Goal: Task Accomplishment & Management: Manage account settings

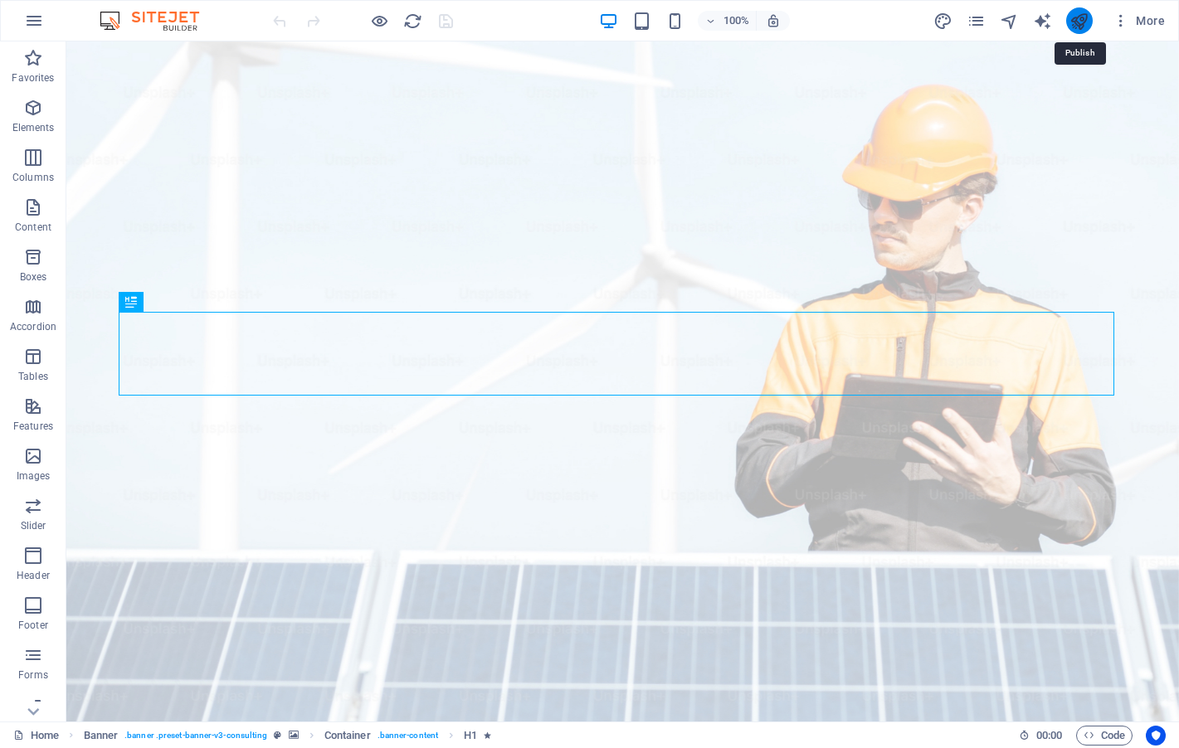
click at [1077, 20] on icon "publish" at bounding box center [1078, 21] width 19 height 19
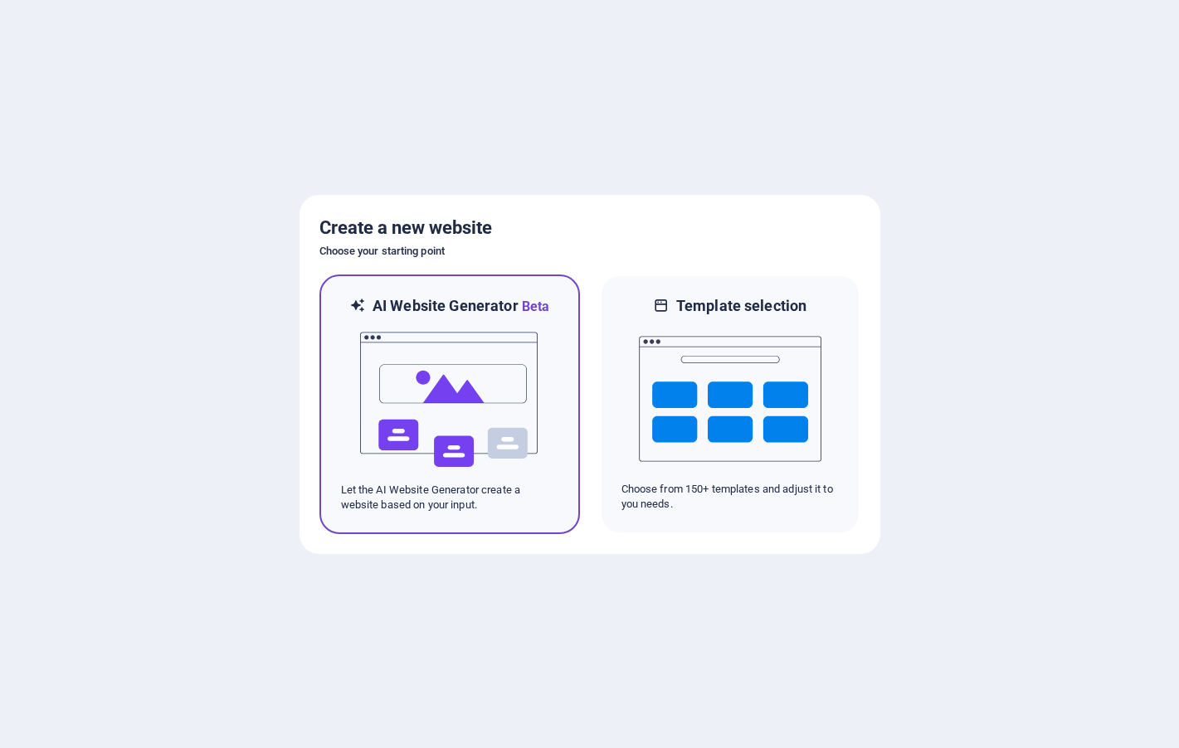
click at [463, 441] on img at bounding box center [449, 400] width 183 height 166
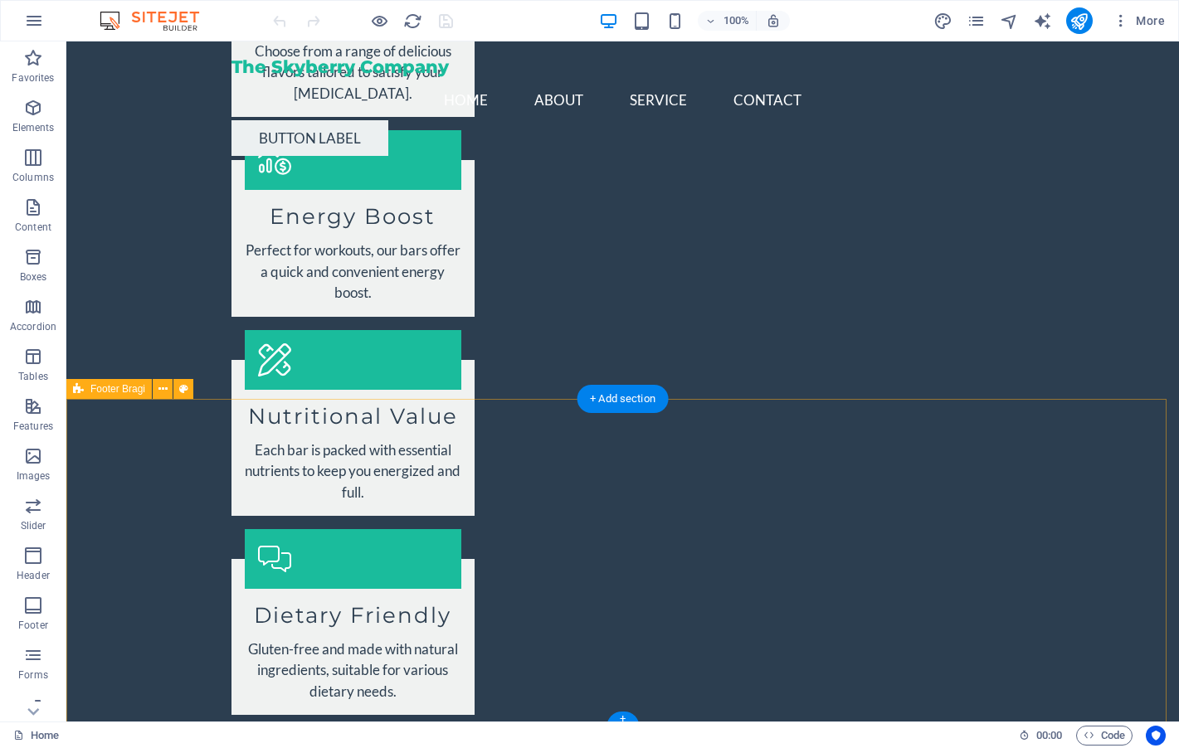
scroll to position [1998, 0]
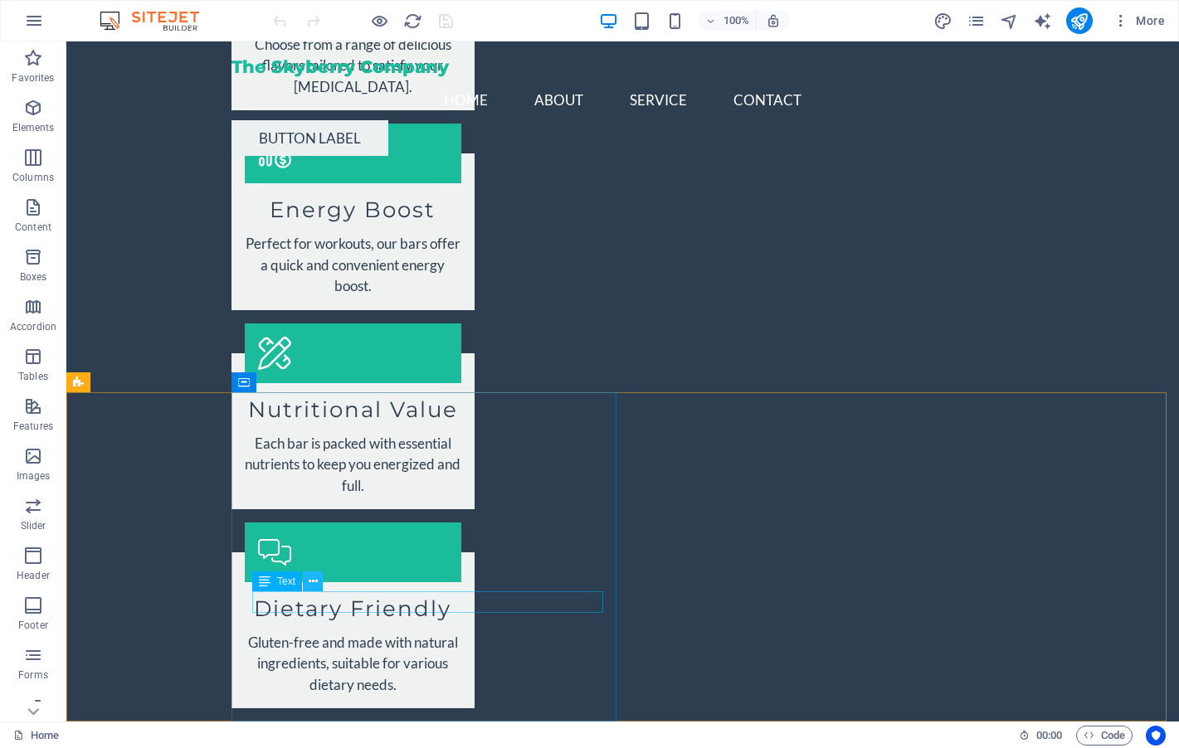
click at [313, 576] on icon at bounding box center [313, 581] width 9 height 17
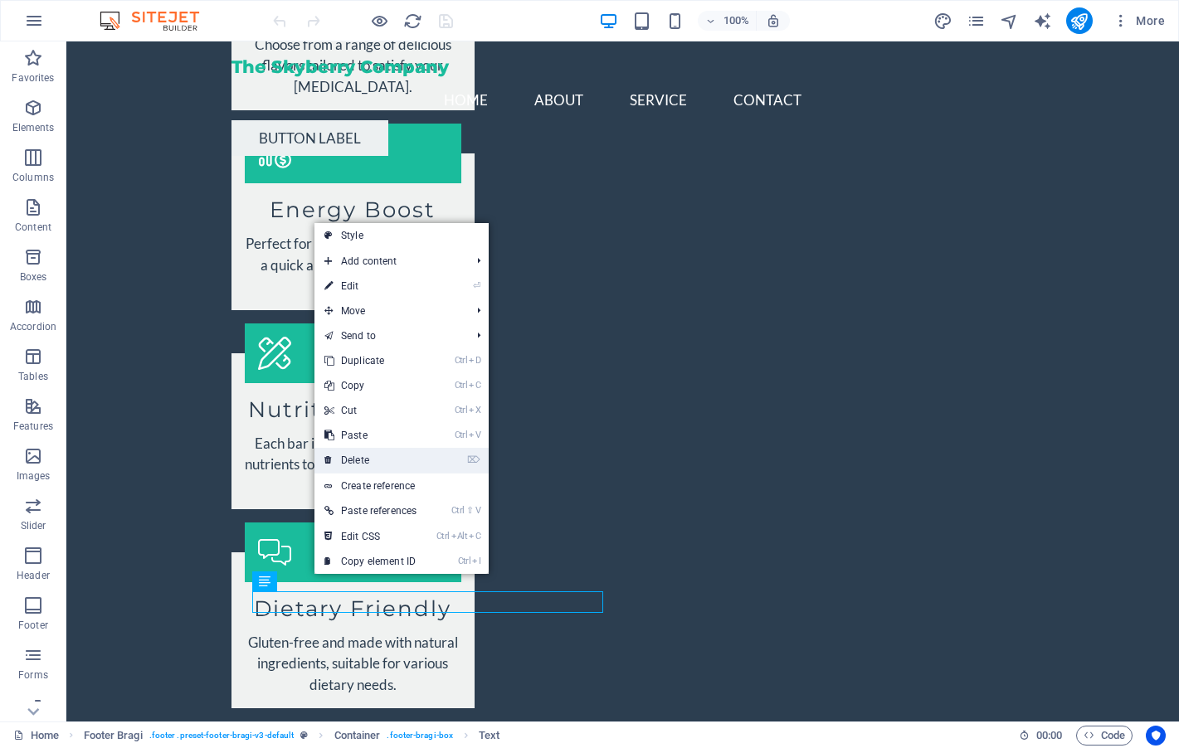
click at [367, 456] on link "⌦ Delete" at bounding box center [370, 460] width 112 height 25
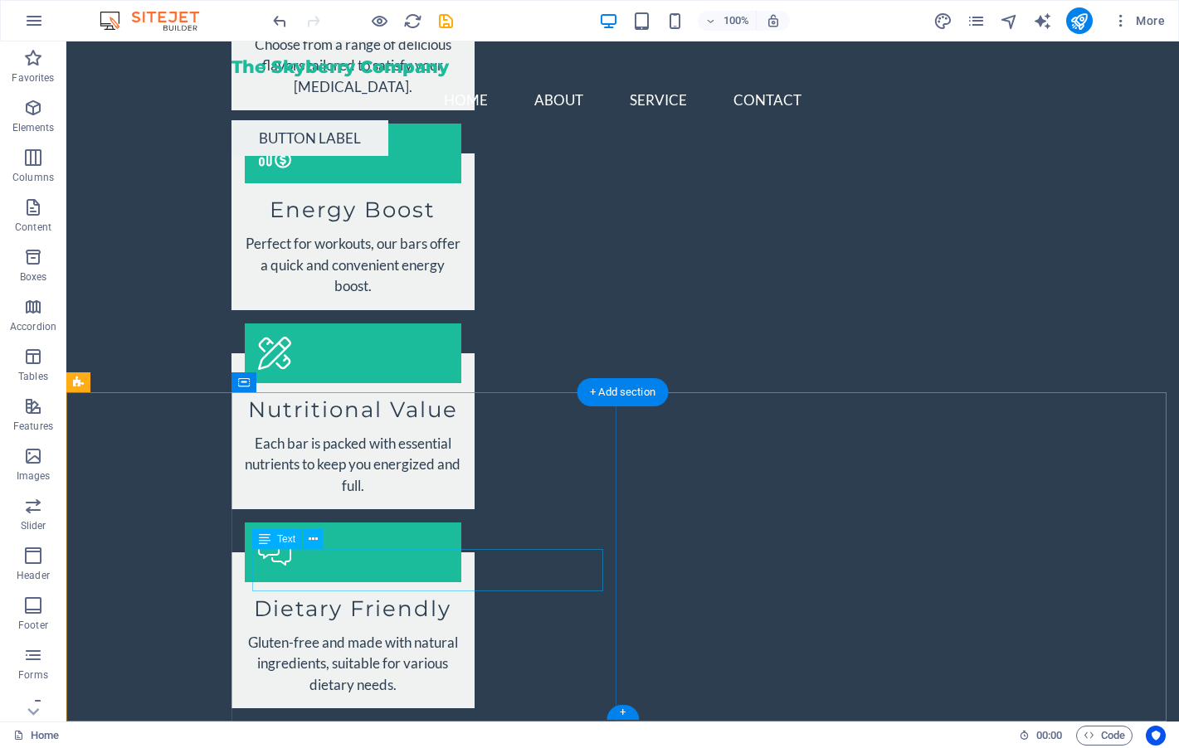
drag, startPoint x: 369, startPoint y: 582, endPoint x: 255, endPoint y: 558, distance: 116.8
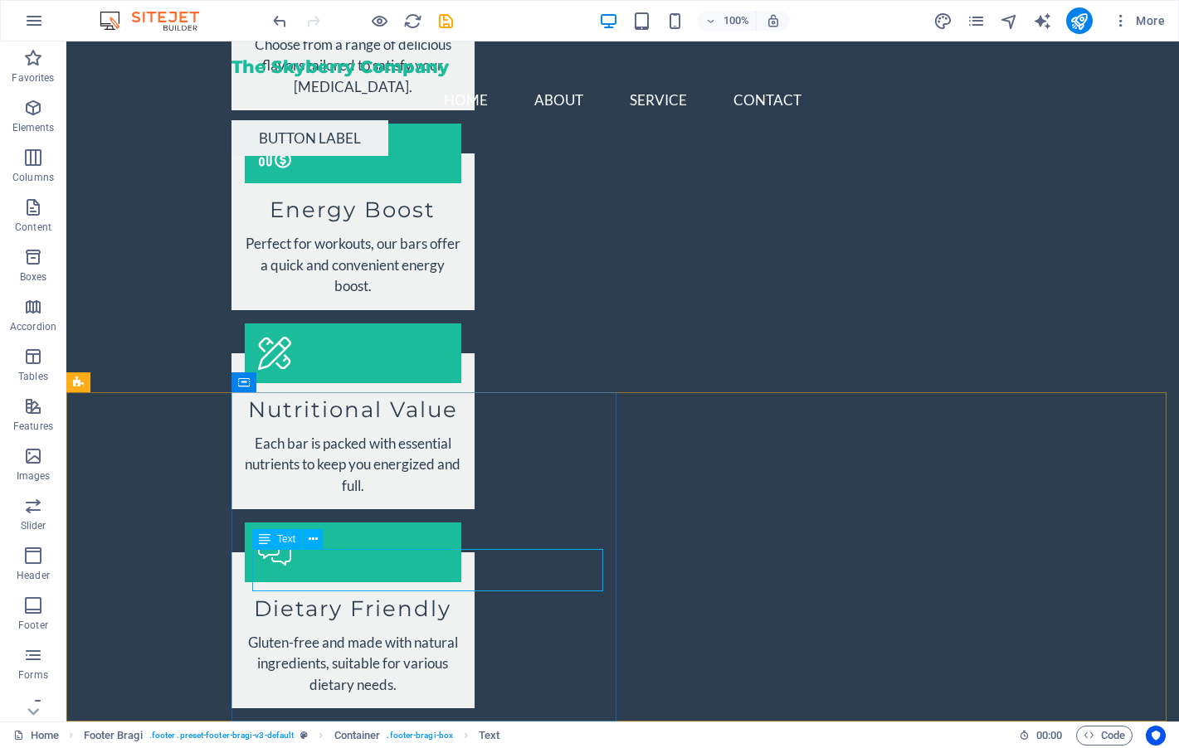
click at [285, 544] on span "Text" at bounding box center [286, 539] width 18 height 10
drag, startPoint x: 368, startPoint y: 582, endPoint x: 282, endPoint y: 558, distance: 89.3
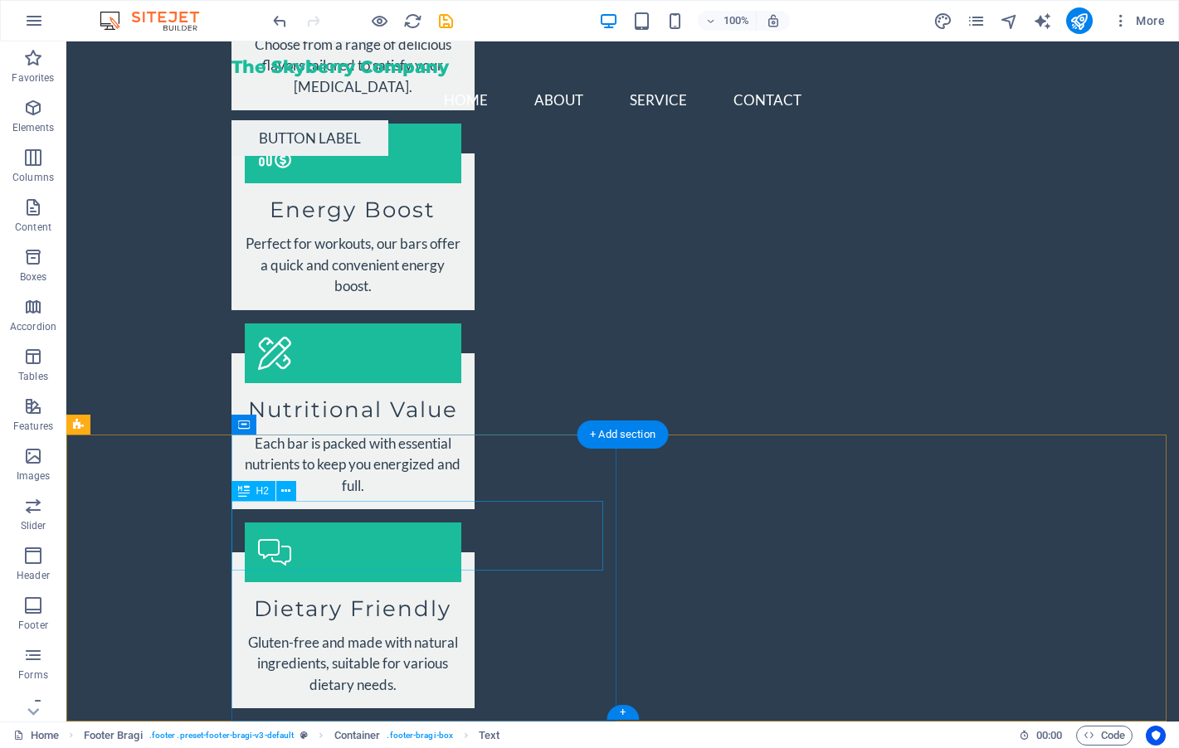
scroll to position [1955, 0]
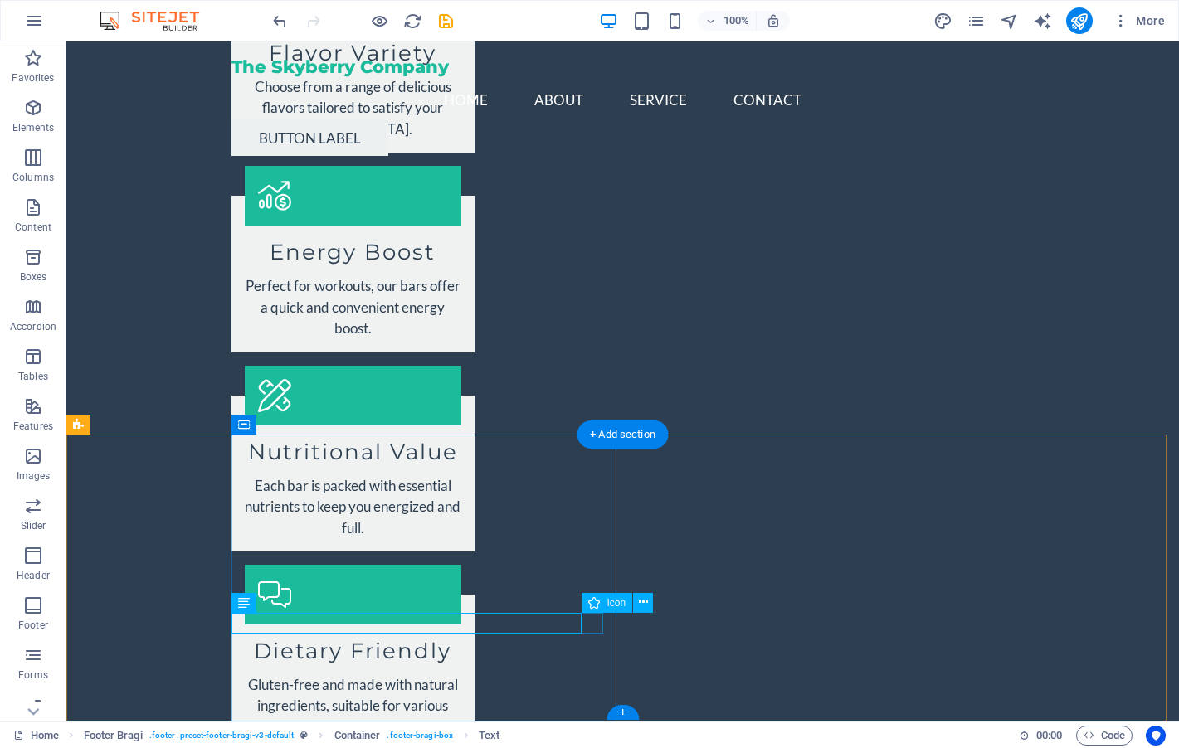
click at [257, 605] on span "Text" at bounding box center [265, 603] width 18 height 10
click at [293, 605] on icon at bounding box center [291, 602] width 9 height 17
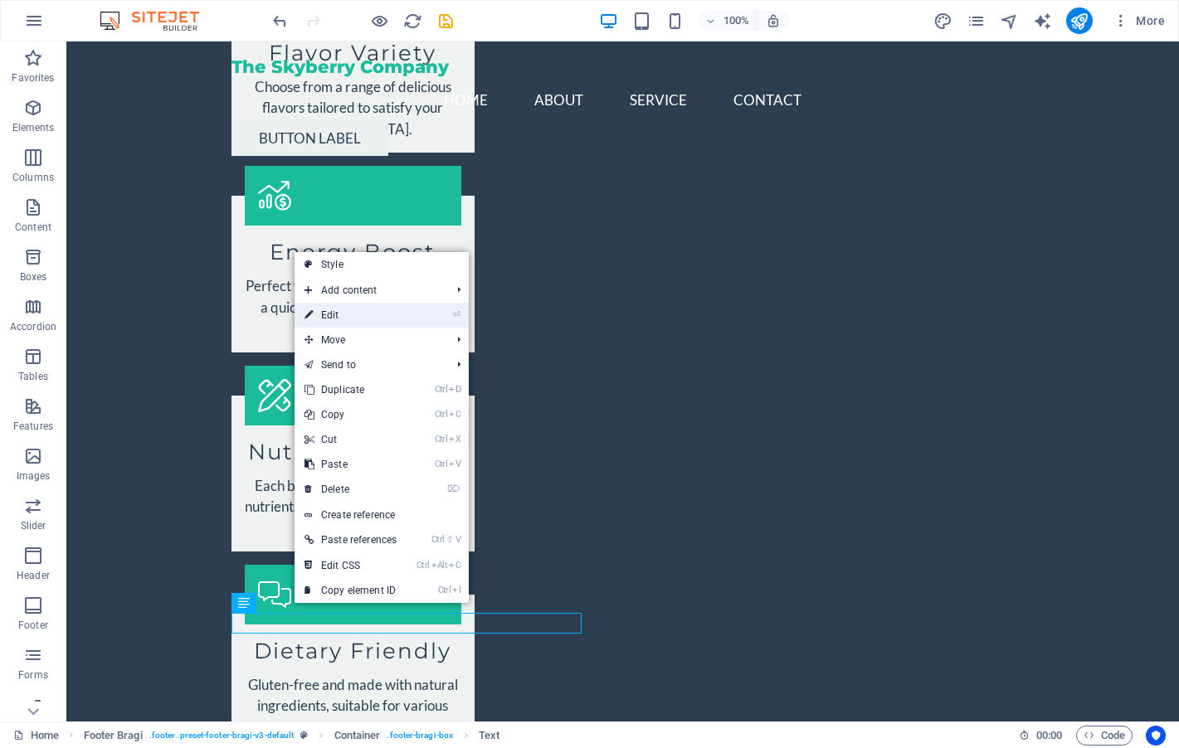
click at [345, 317] on link "⏎ Edit" at bounding box center [351, 315] width 112 height 25
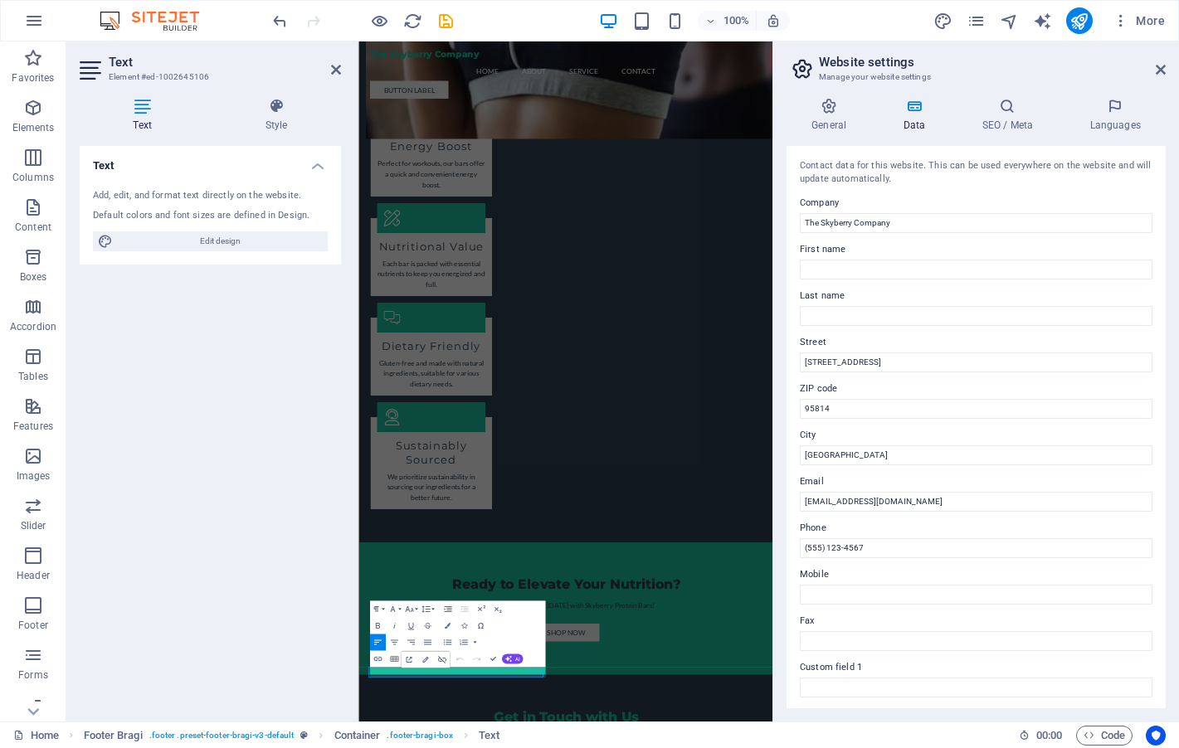
scroll to position [1275, 0]
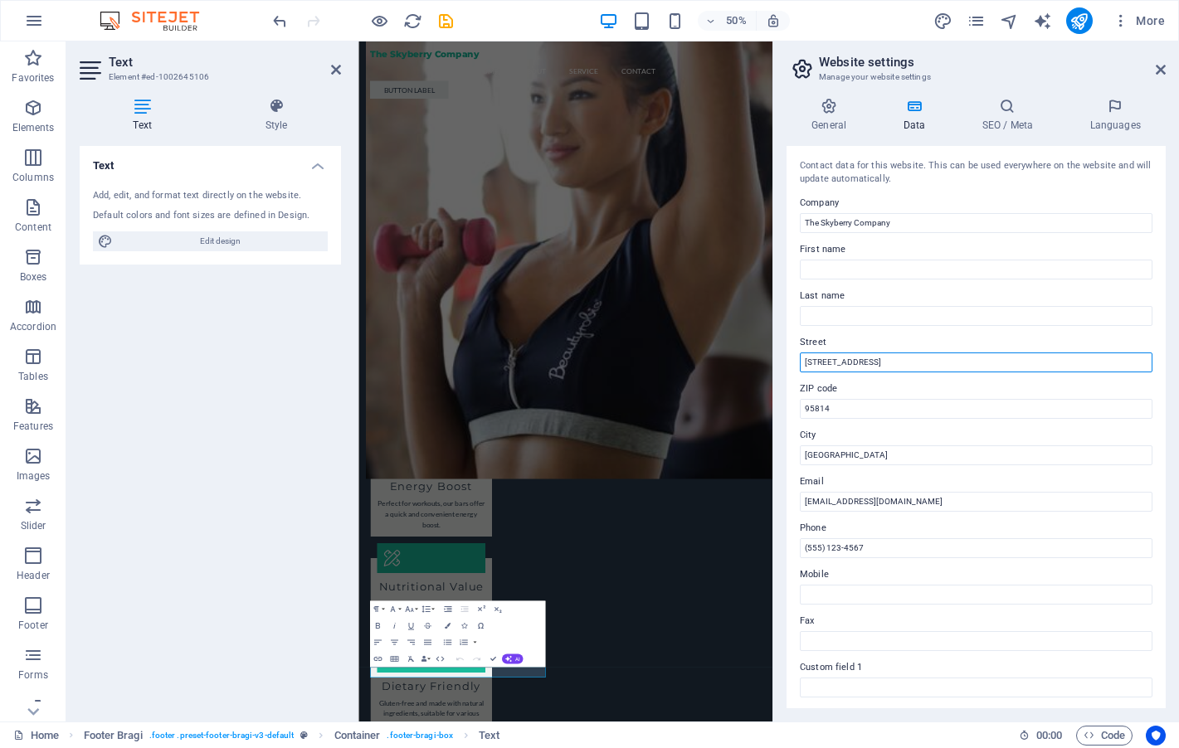
drag, startPoint x: 874, startPoint y: 357, endPoint x: 774, endPoint y: 365, distance: 99.9
click at [774, 365] on aside "Website settings Manage your website settings General Data SEO / Meta Languages…" at bounding box center [975, 381] width 406 height 680
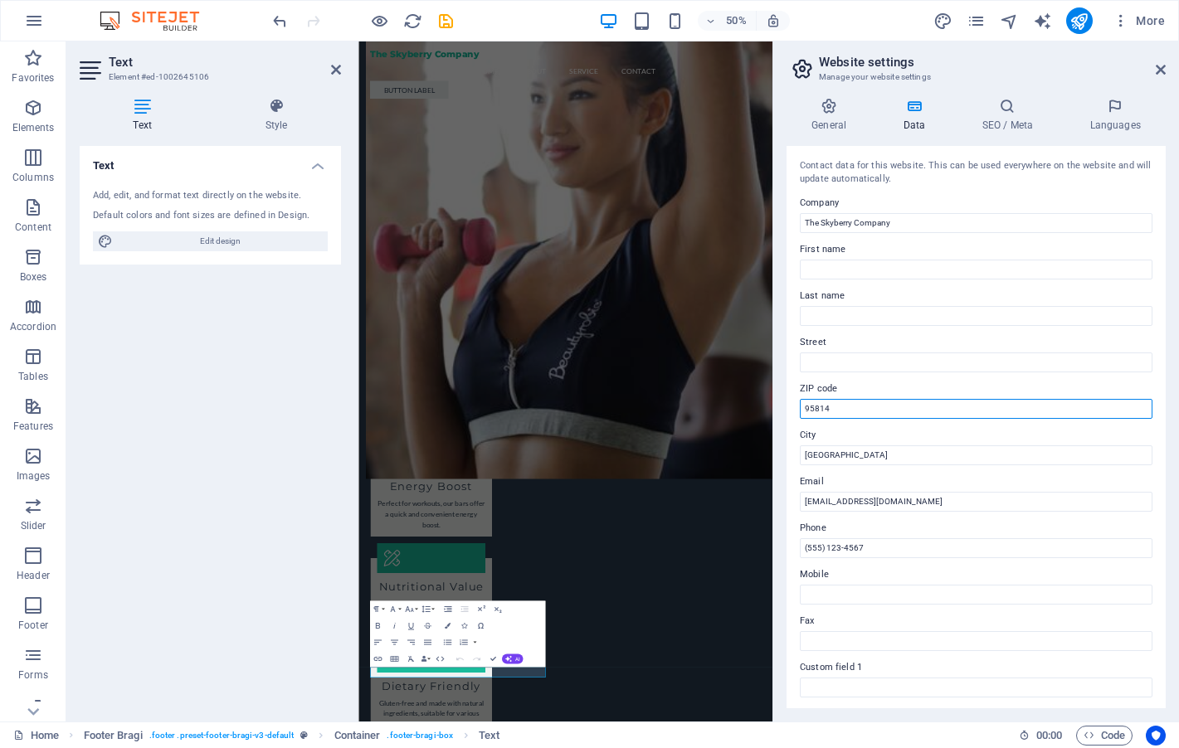
drag, startPoint x: 854, startPoint y: 410, endPoint x: 799, endPoint y: 408, distance: 55.6
click at [799, 408] on div "Contact data for this website. This can be used everywhere on the website and w…" at bounding box center [975, 427] width 379 height 562
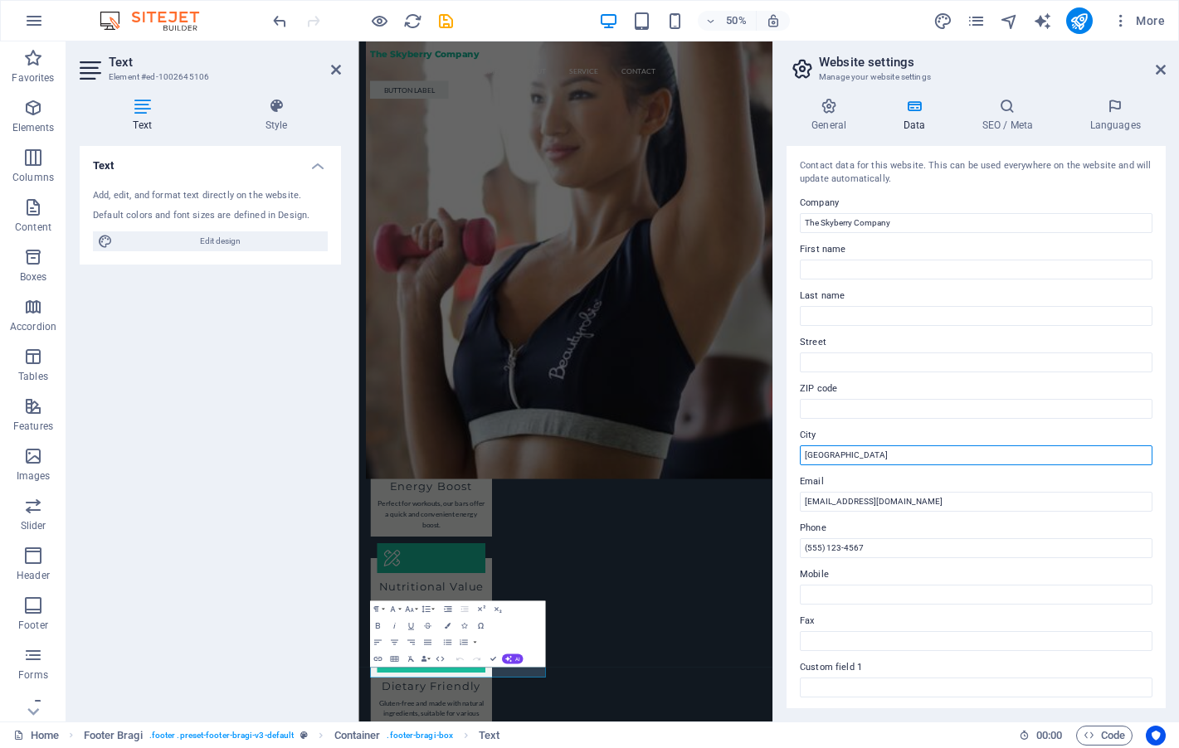
drag, startPoint x: 862, startPoint y: 453, endPoint x: 801, endPoint y: 457, distance: 61.5
click at [801, 457] on input "Sacramento" at bounding box center [976, 455] width 353 height 20
type input "San Jose"
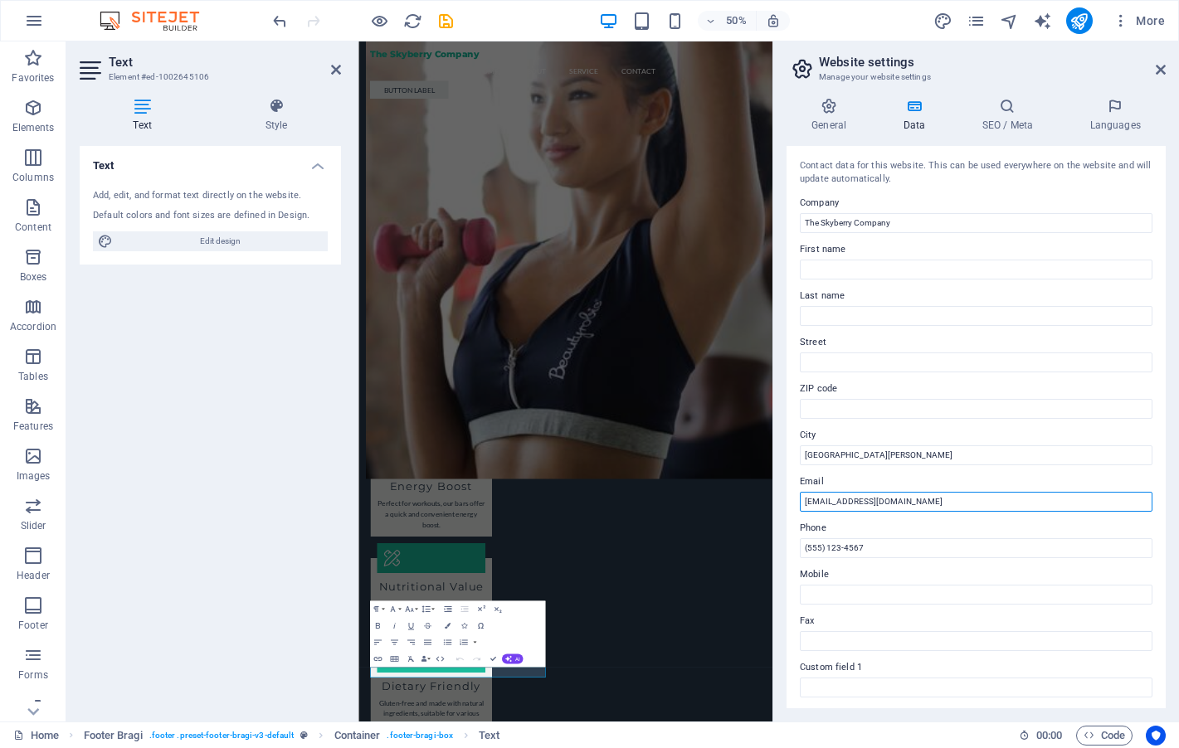
click at [844, 502] on input "info@skyberrycompany.com" at bounding box center [976, 502] width 353 height 20
click at [889, 501] on input "info@skyberrycompany.com" at bounding box center [976, 502] width 353 height 20
type input "info@skyberry.com"
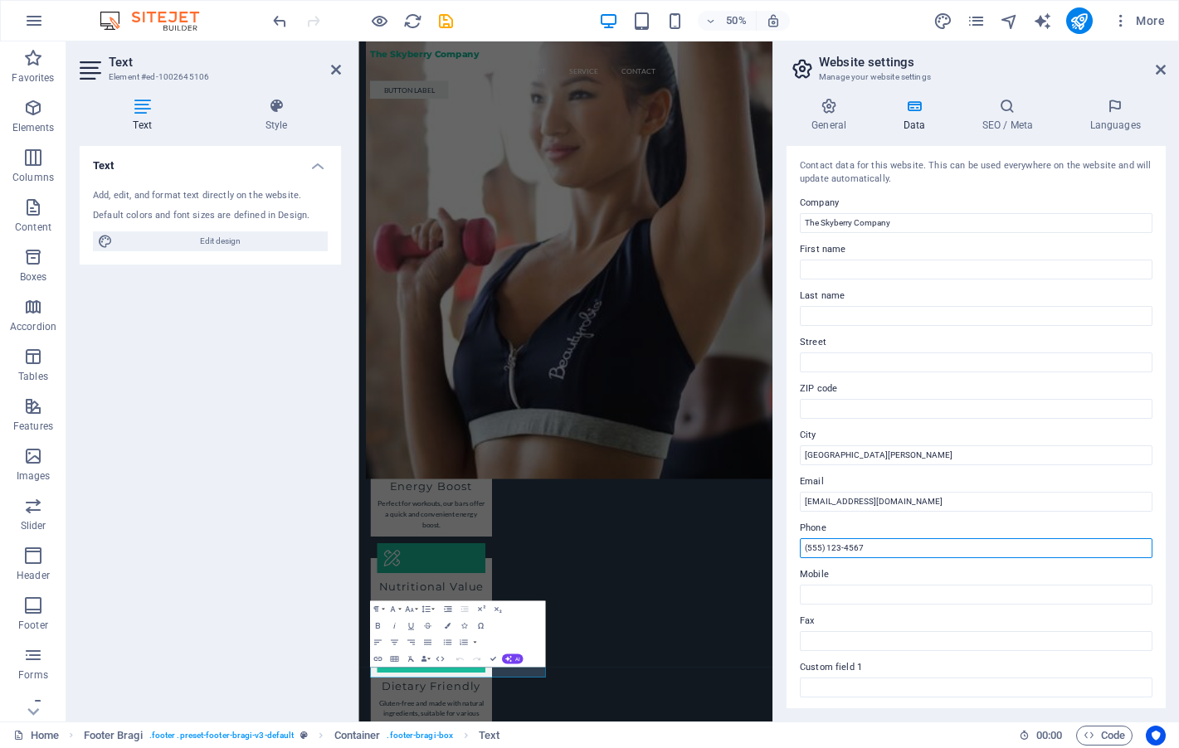
drag, startPoint x: 891, startPoint y: 550, endPoint x: 772, endPoint y: 553, distance: 118.7
click at [772, 553] on aside "Website settings Manage your website settings General Data SEO / Meta Languages…" at bounding box center [975, 381] width 406 height 680
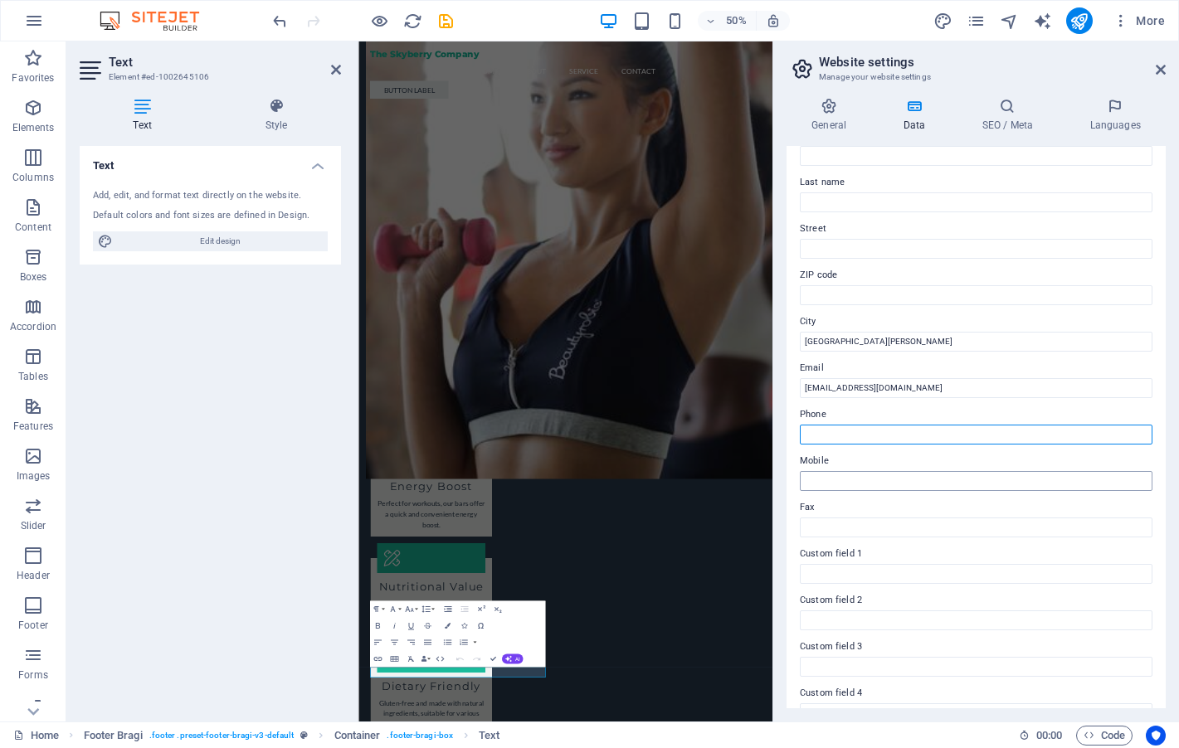
scroll to position [235, 0]
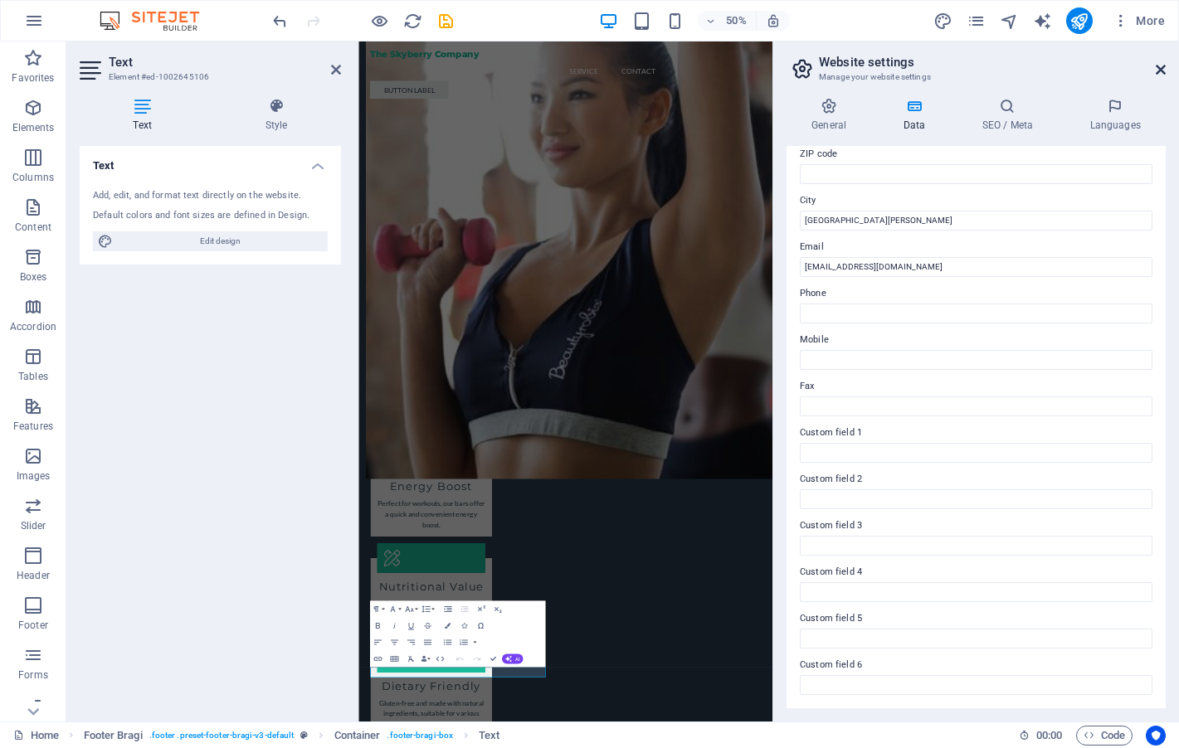
click at [1162, 70] on icon at bounding box center [1161, 69] width 10 height 13
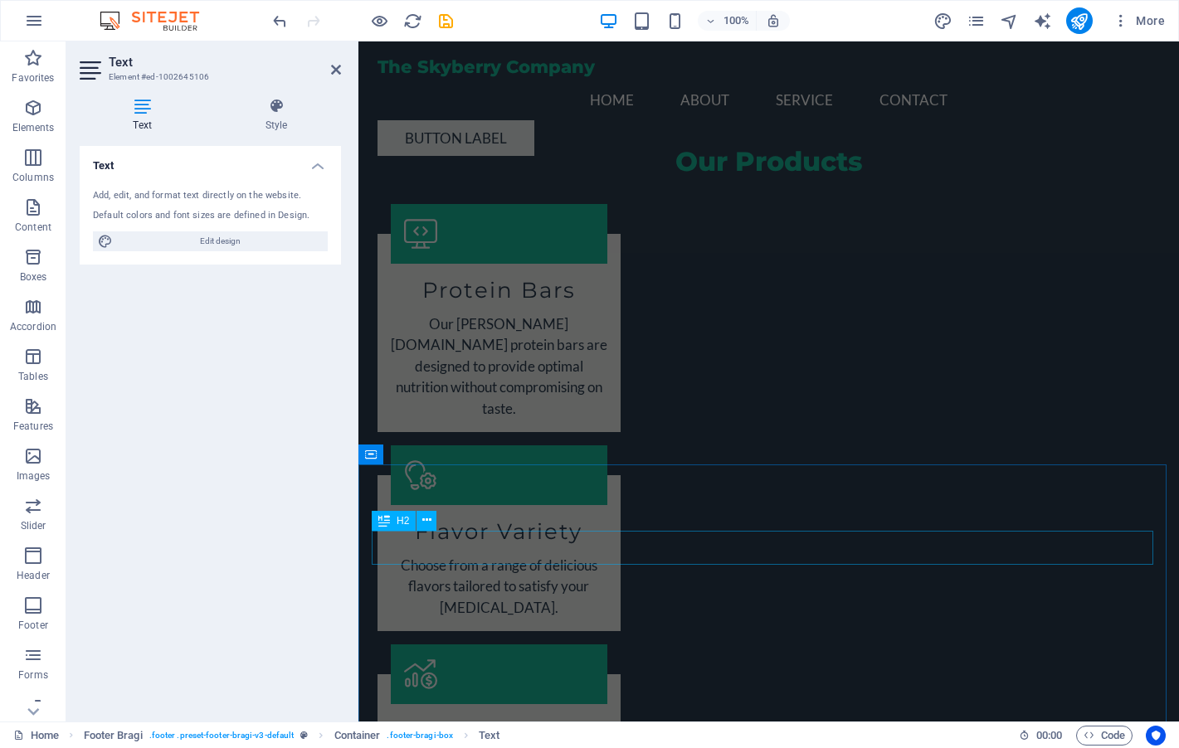
scroll to position [1541, 0]
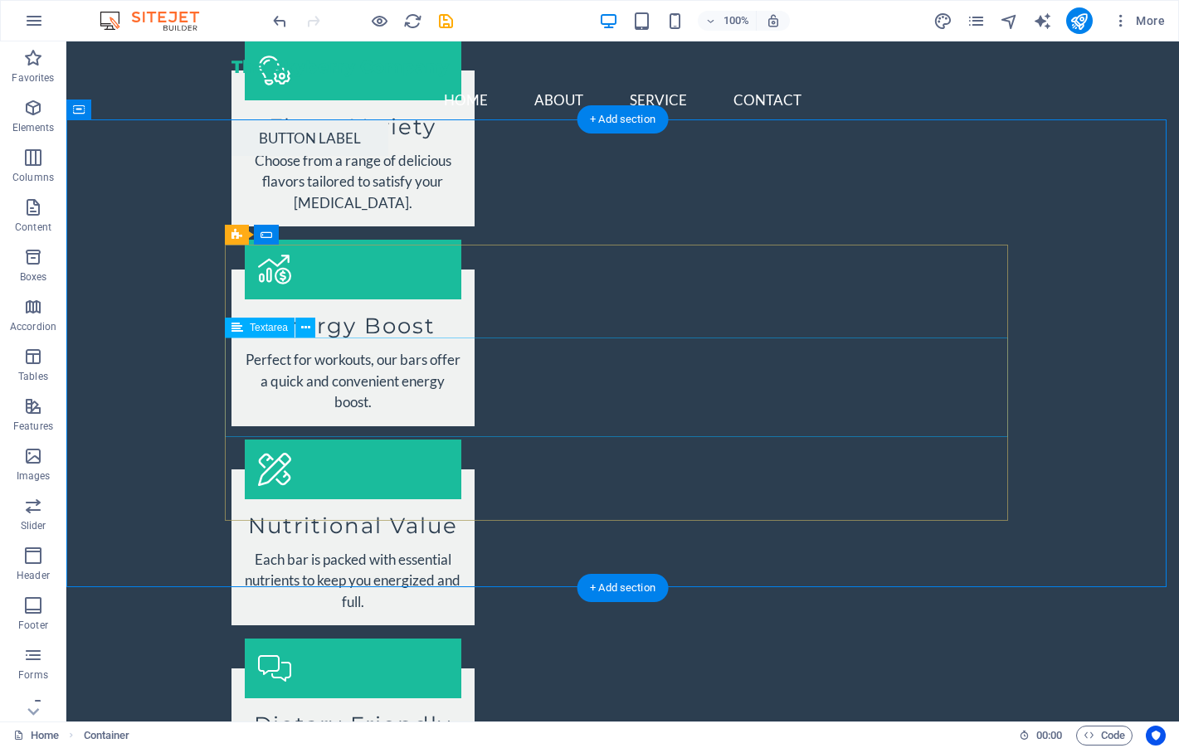
scroll to position [1955, 0]
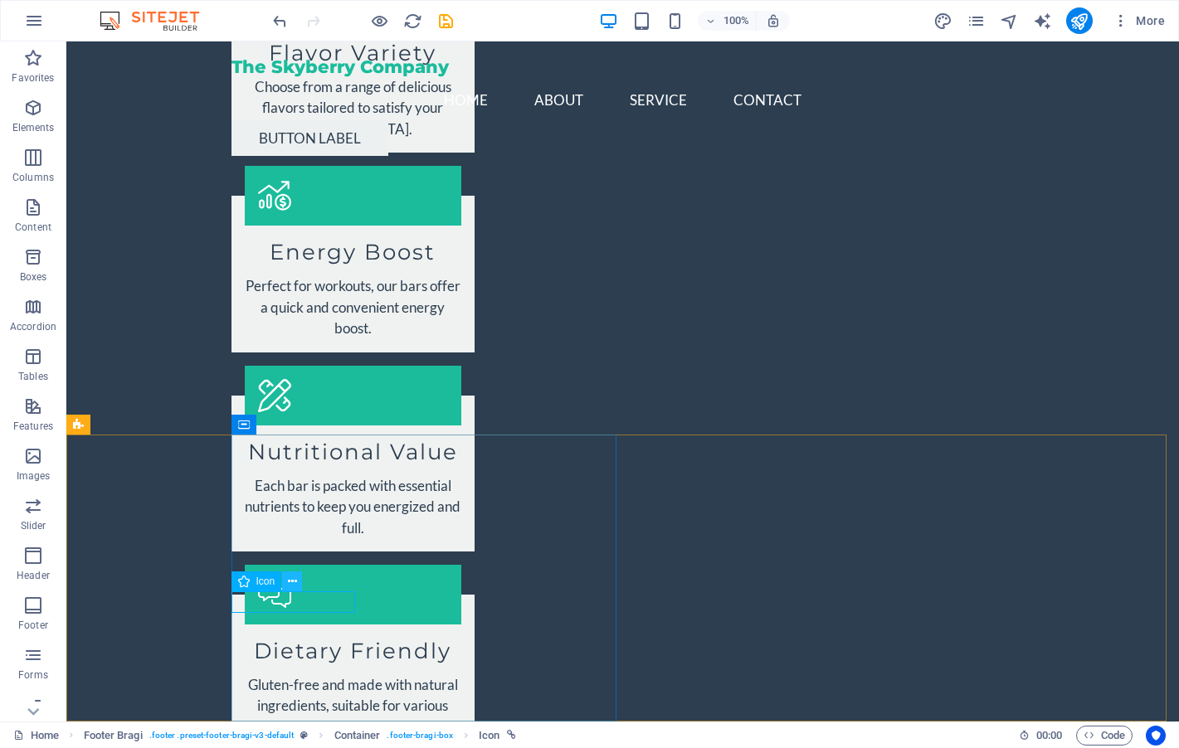
click at [290, 582] on icon at bounding box center [292, 581] width 9 height 17
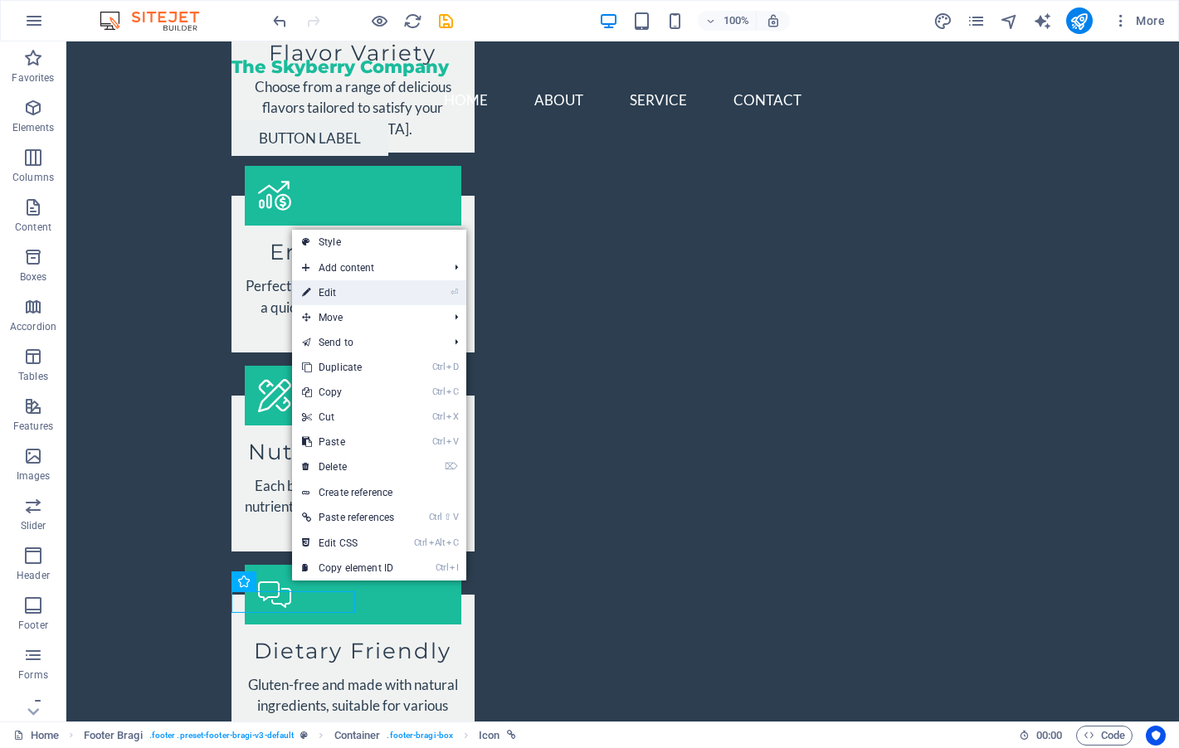
drag, startPoint x: 377, startPoint y: 293, endPoint x: 34, endPoint y: 256, distance: 345.5
click at [377, 293] on link "⏎ Edit" at bounding box center [348, 292] width 112 height 25
select select "xMidYMid"
select select "px"
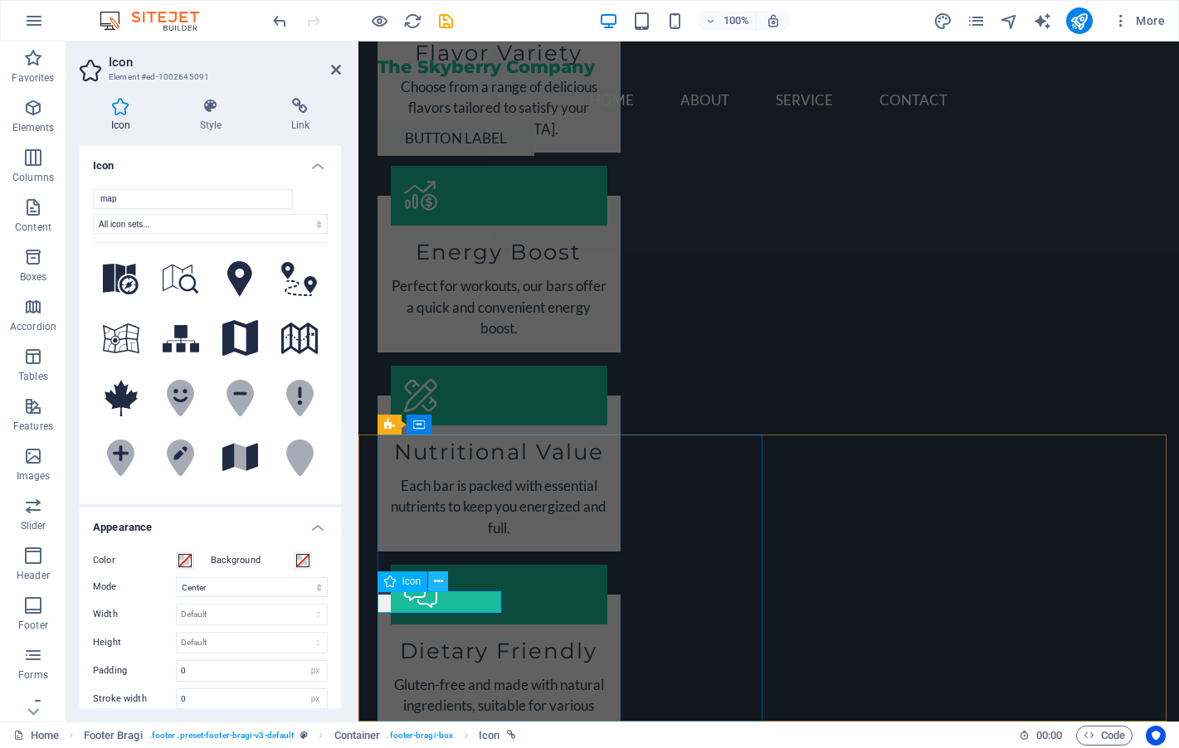
click at [443, 577] on button at bounding box center [438, 582] width 20 height 20
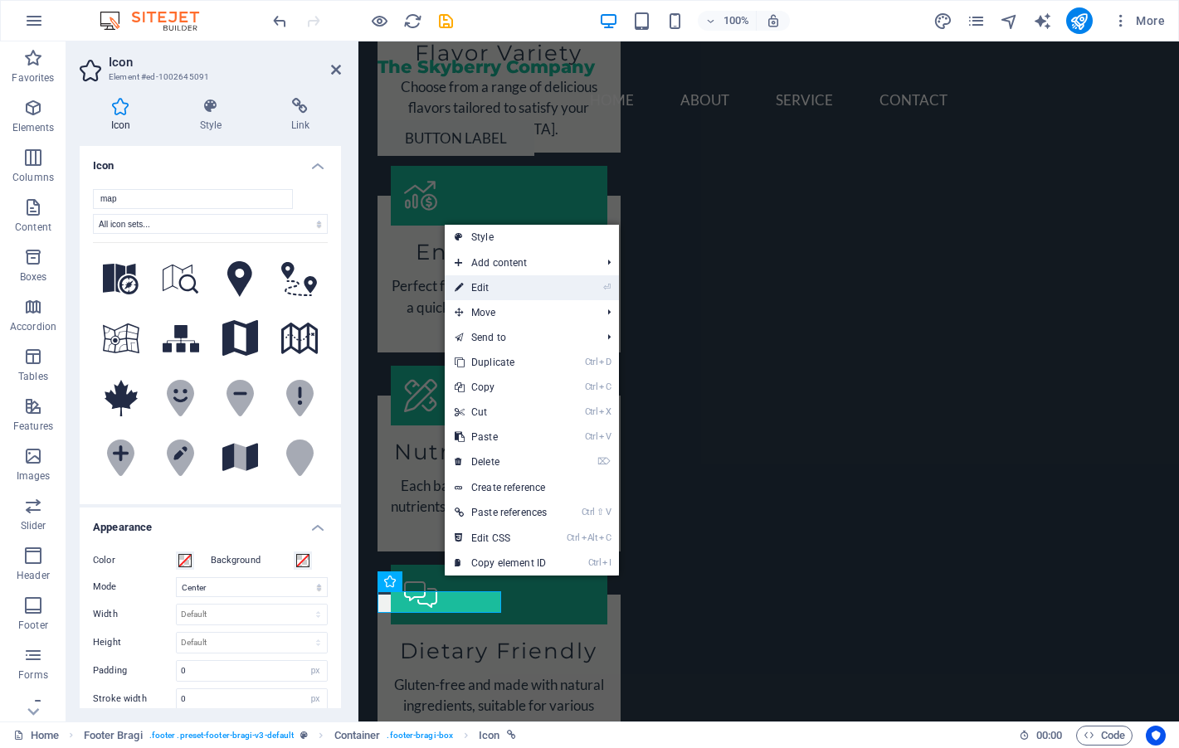
click at [486, 289] on link "⏎ Edit" at bounding box center [501, 287] width 112 height 25
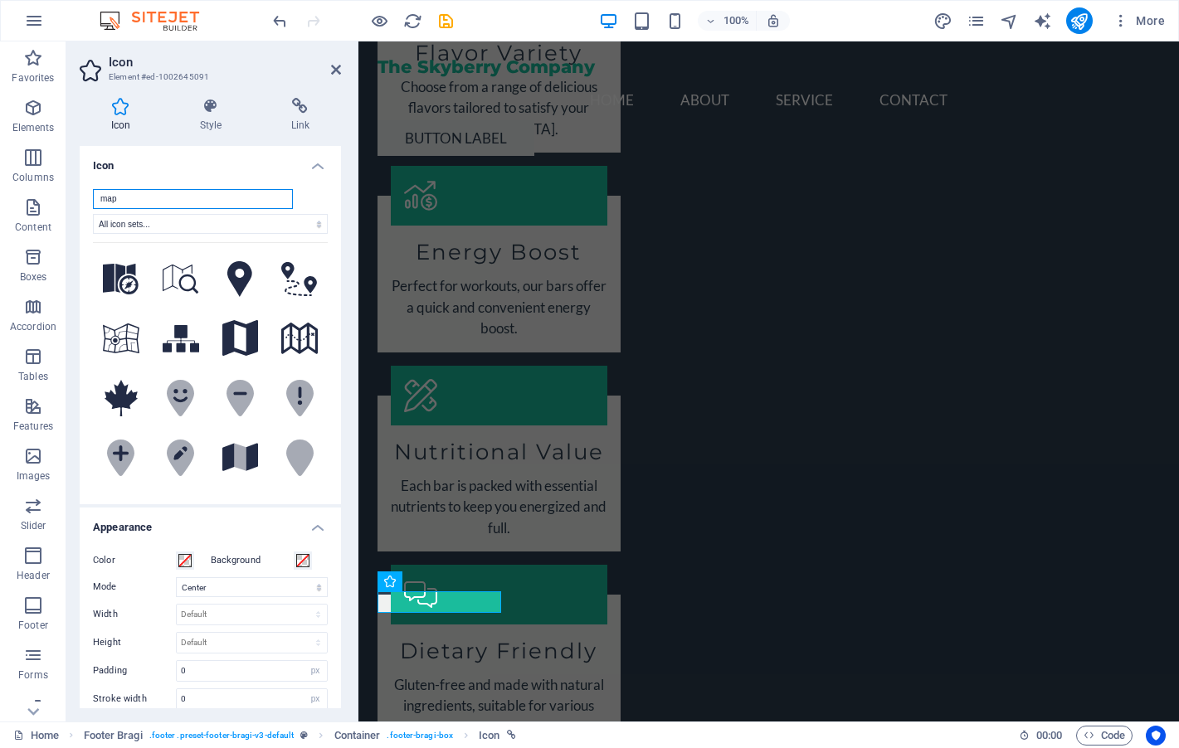
click at [153, 199] on input "map" at bounding box center [193, 199] width 200 height 20
click at [165, 221] on select "All icon sets... IcoFont Ionicons FontAwesome Brands FontAwesome Duotone FontAw…" at bounding box center [210, 224] width 235 height 20
click at [221, 635] on select "Default auto px rem em vh vw" at bounding box center [252, 643] width 150 height 20
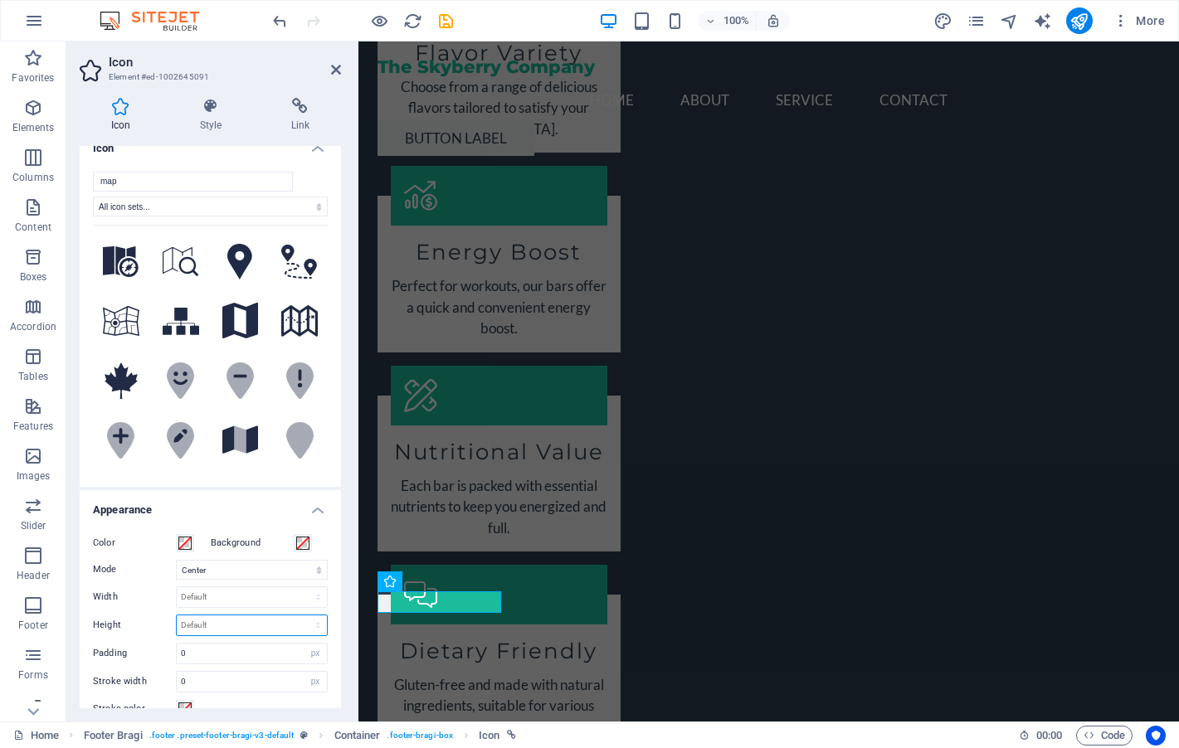
scroll to position [0, 0]
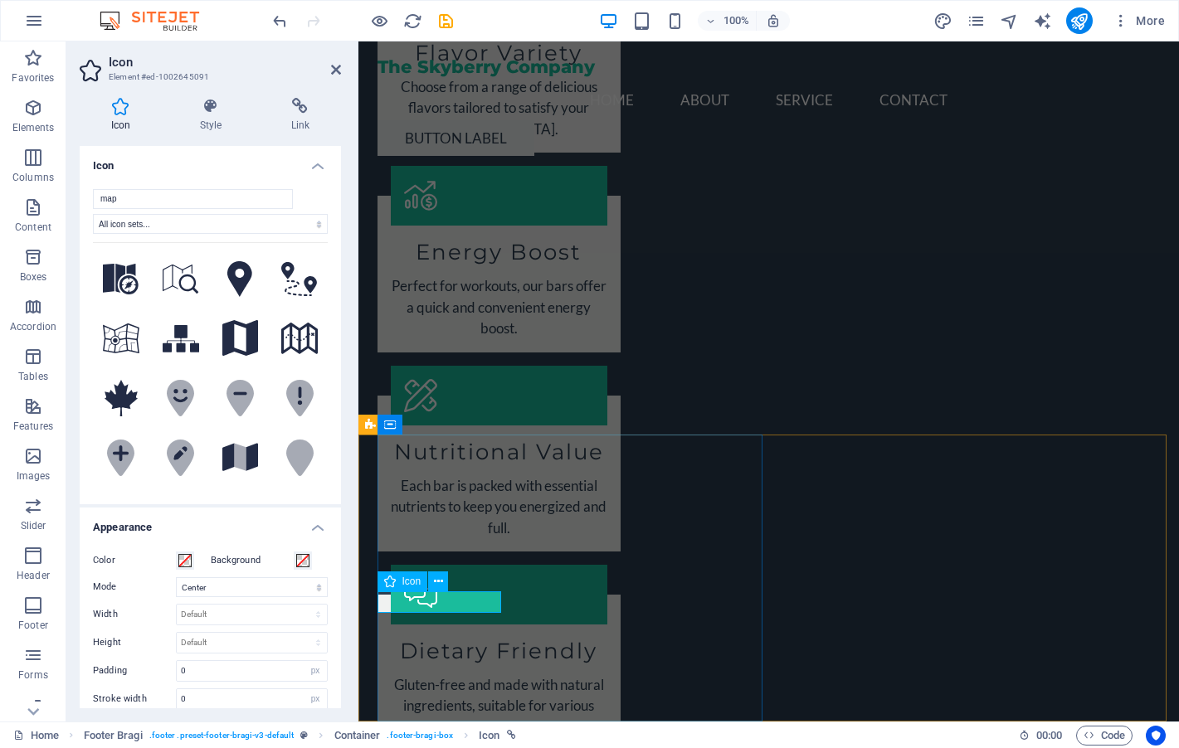
click at [402, 584] on span "Icon" at bounding box center [411, 582] width 19 height 10
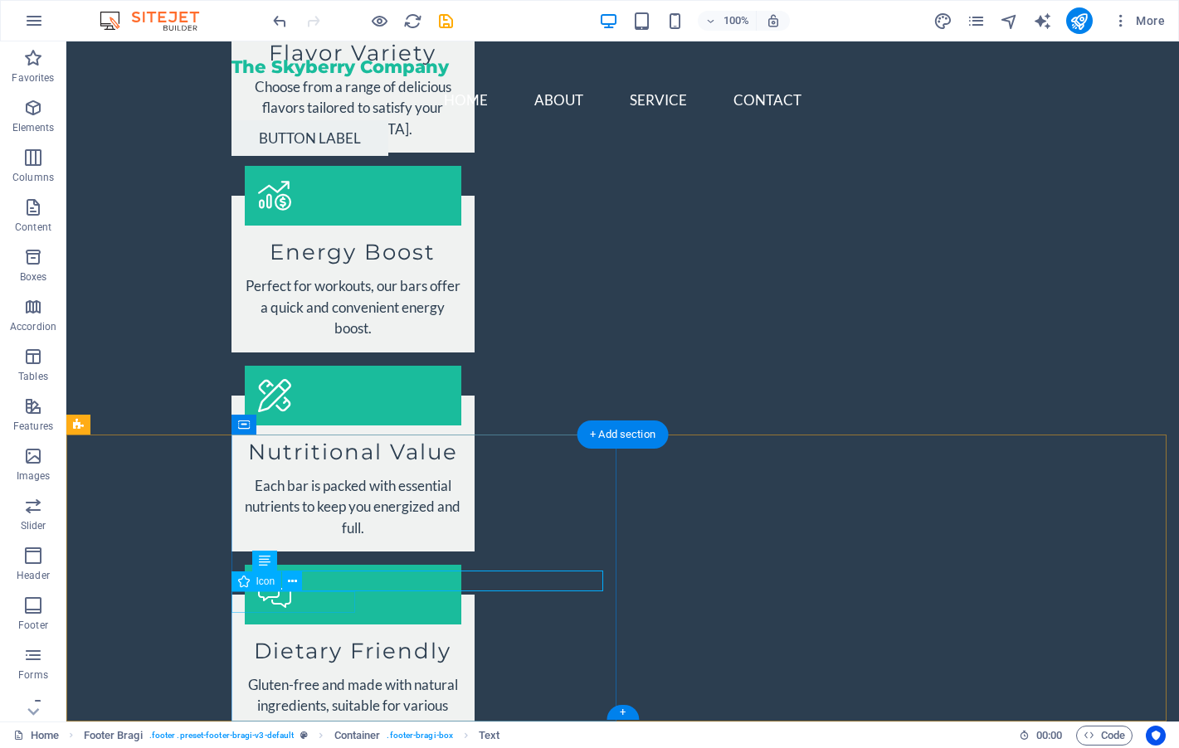
click at [289, 575] on icon at bounding box center [292, 581] width 9 height 17
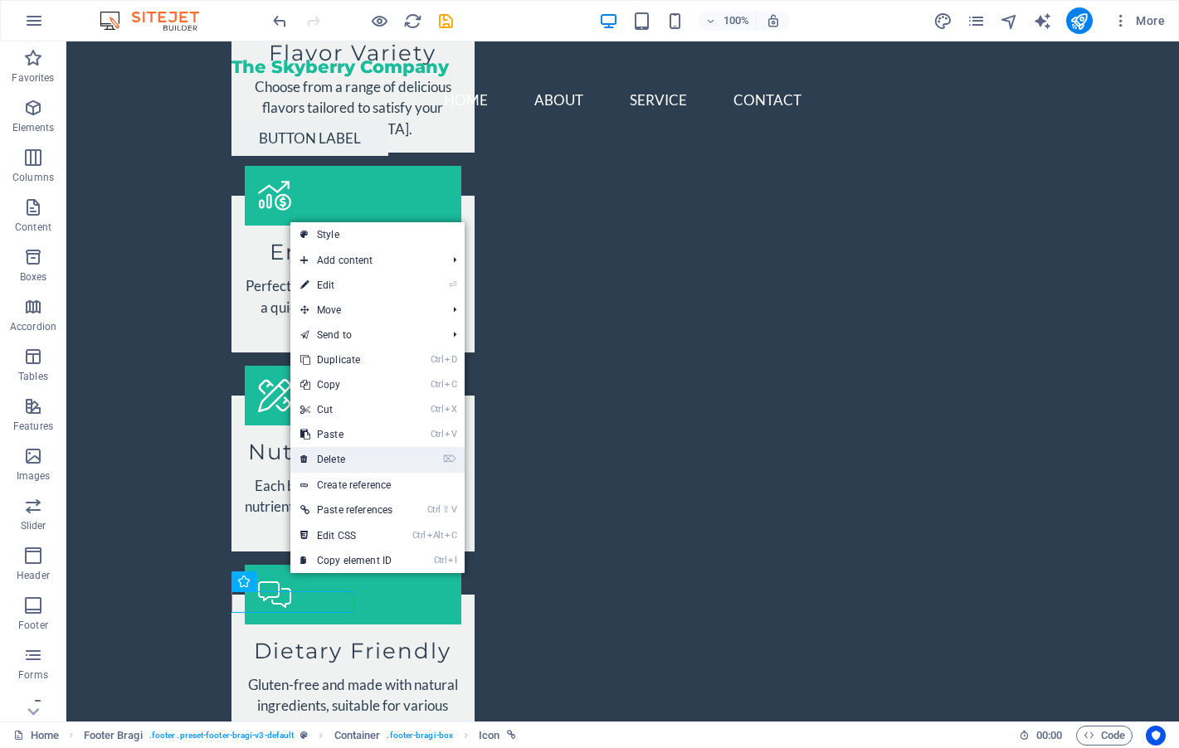
drag, startPoint x: 343, startPoint y: 450, endPoint x: 277, endPoint y: 407, distance: 78.7
click at [343, 450] on link "⌦ Delete" at bounding box center [346, 459] width 112 height 25
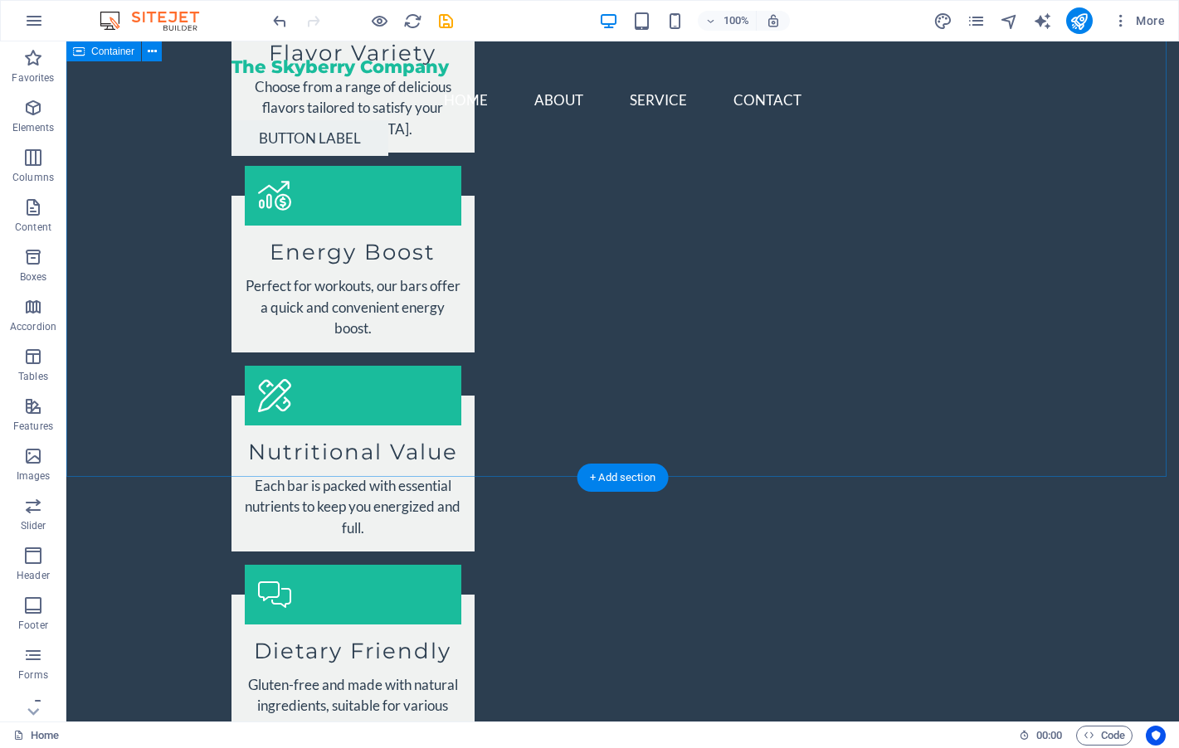
scroll to position [1913, 0]
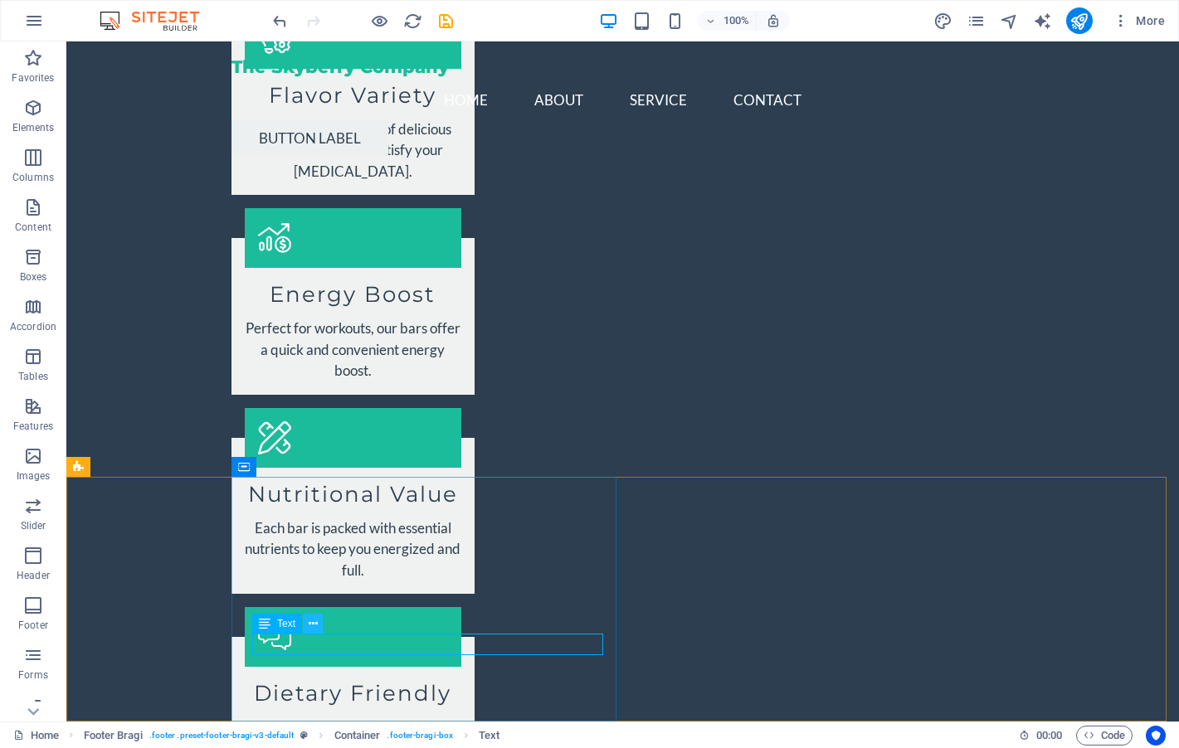
click at [313, 630] on icon at bounding box center [313, 624] width 9 height 17
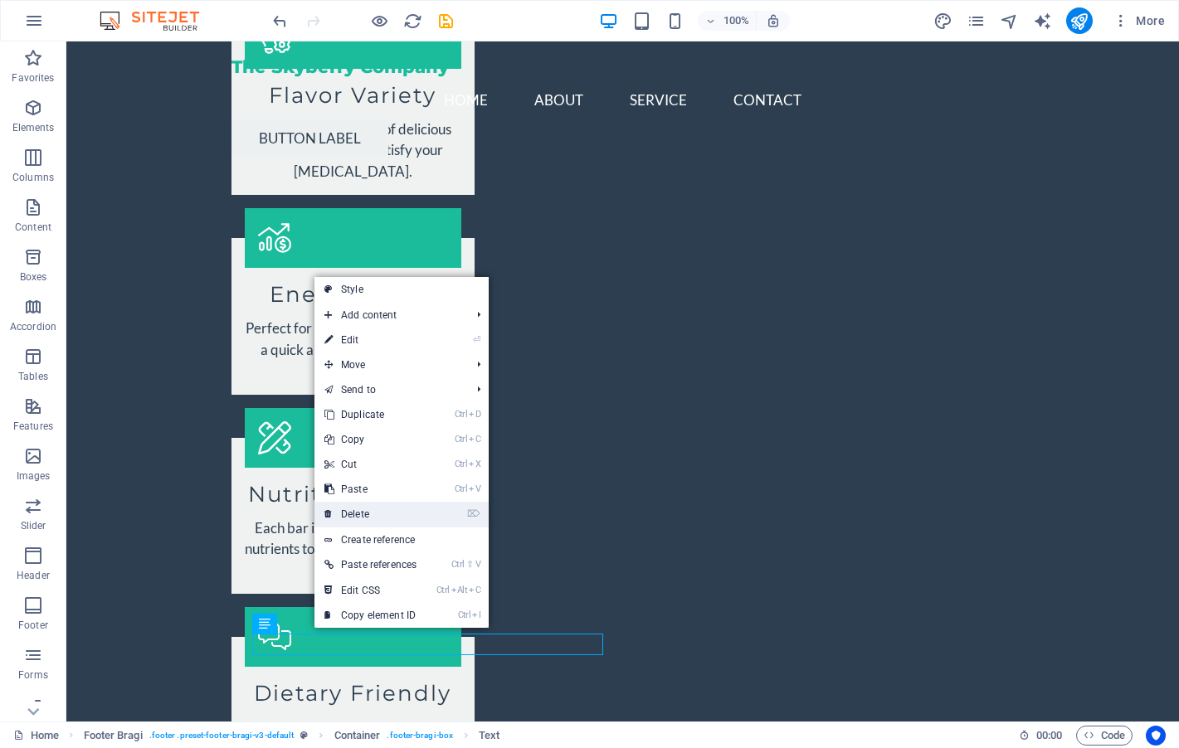
click at [376, 515] on link "⌦ Delete" at bounding box center [370, 514] width 112 height 25
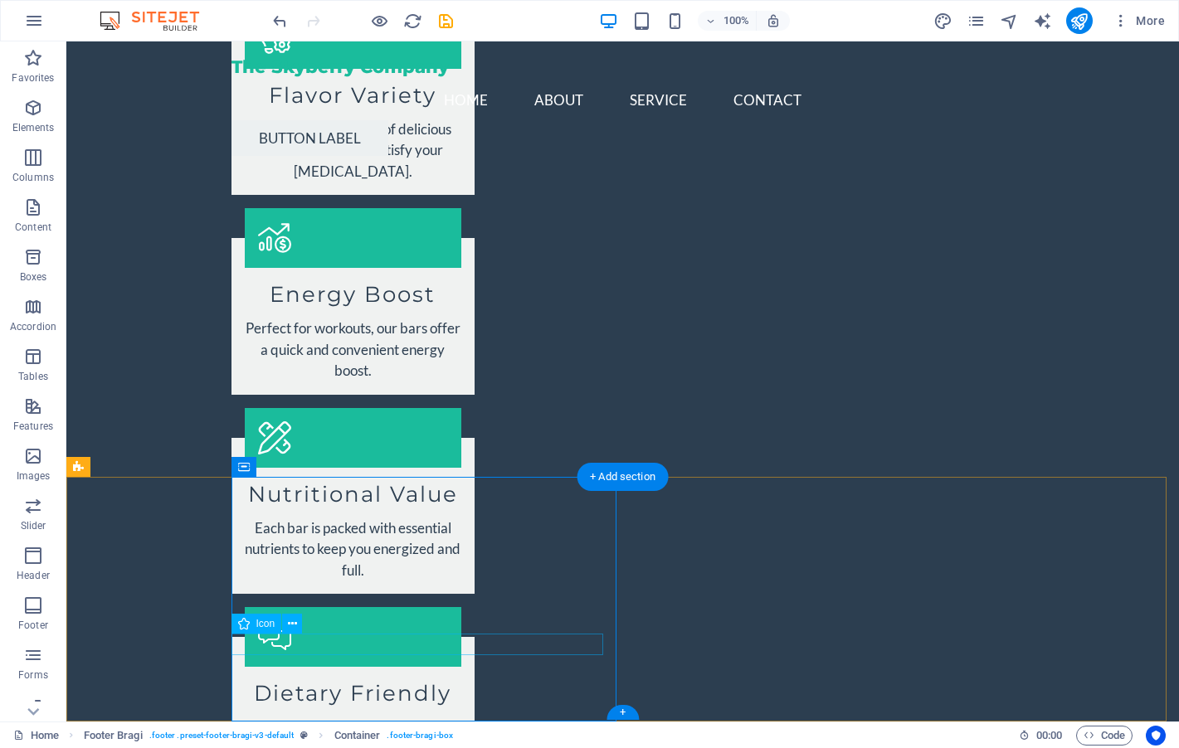
click at [288, 630] on icon at bounding box center [292, 624] width 9 height 17
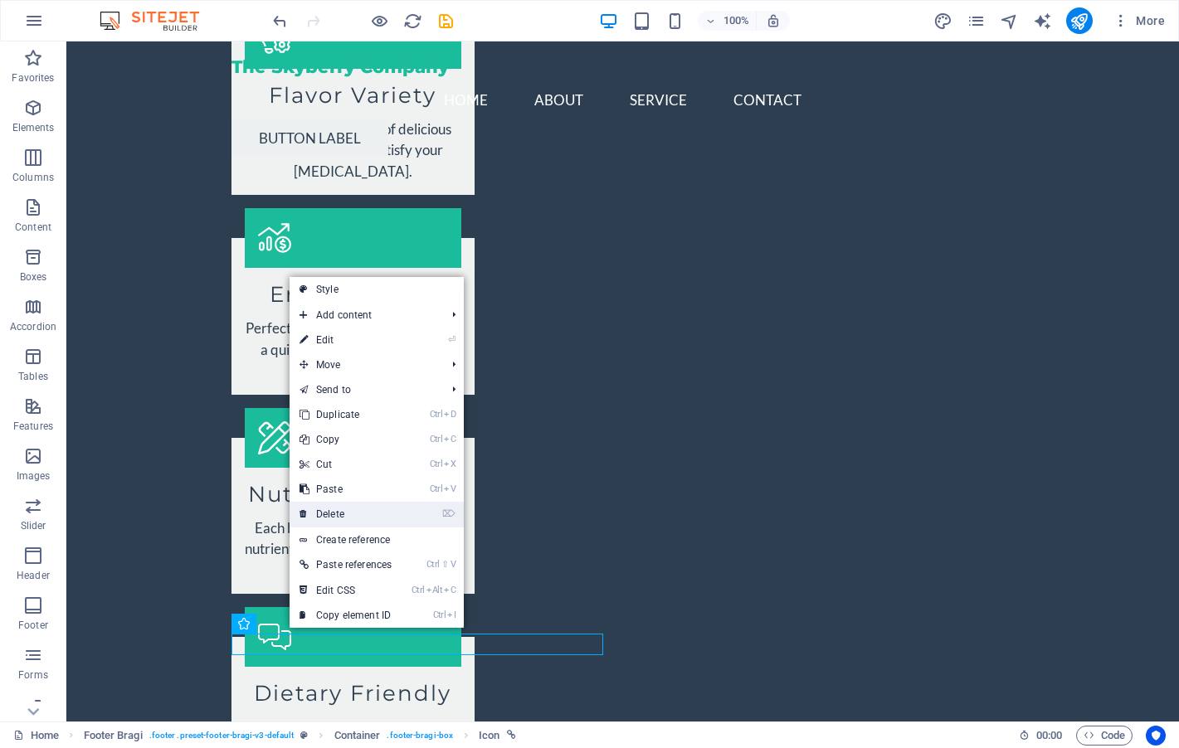
click at [348, 517] on link "⌦ Delete" at bounding box center [346, 514] width 112 height 25
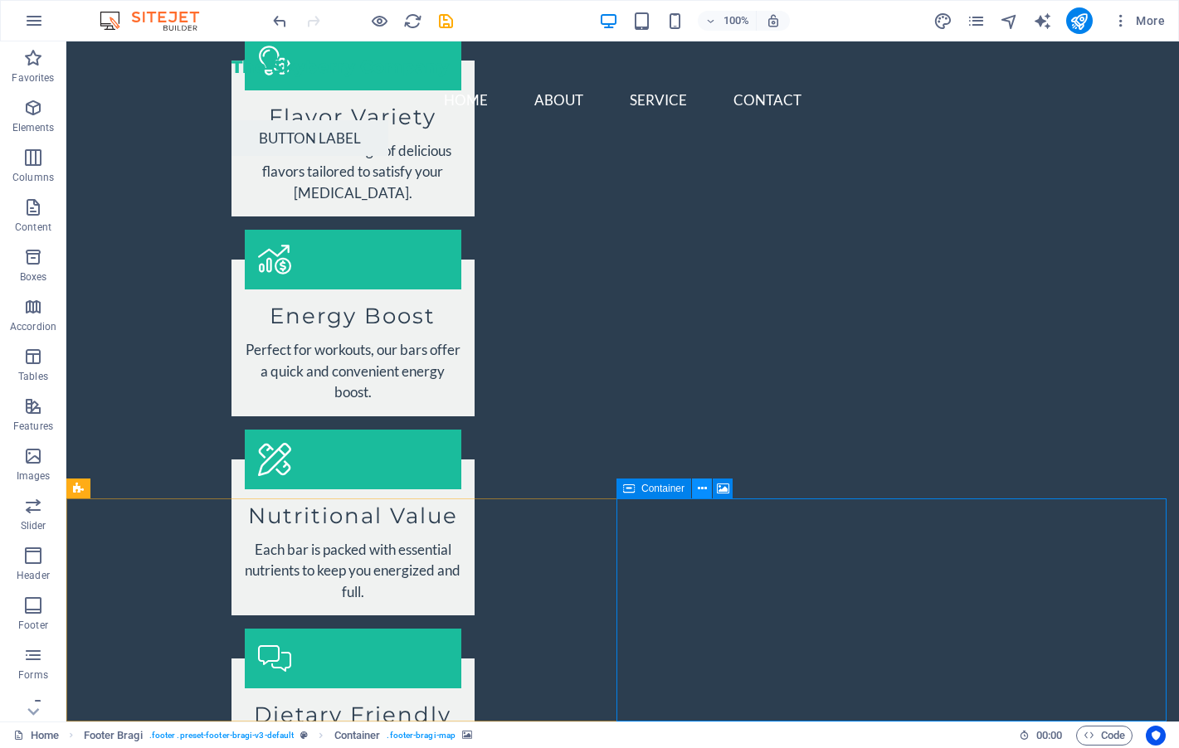
click at [700, 489] on icon at bounding box center [702, 488] width 9 height 17
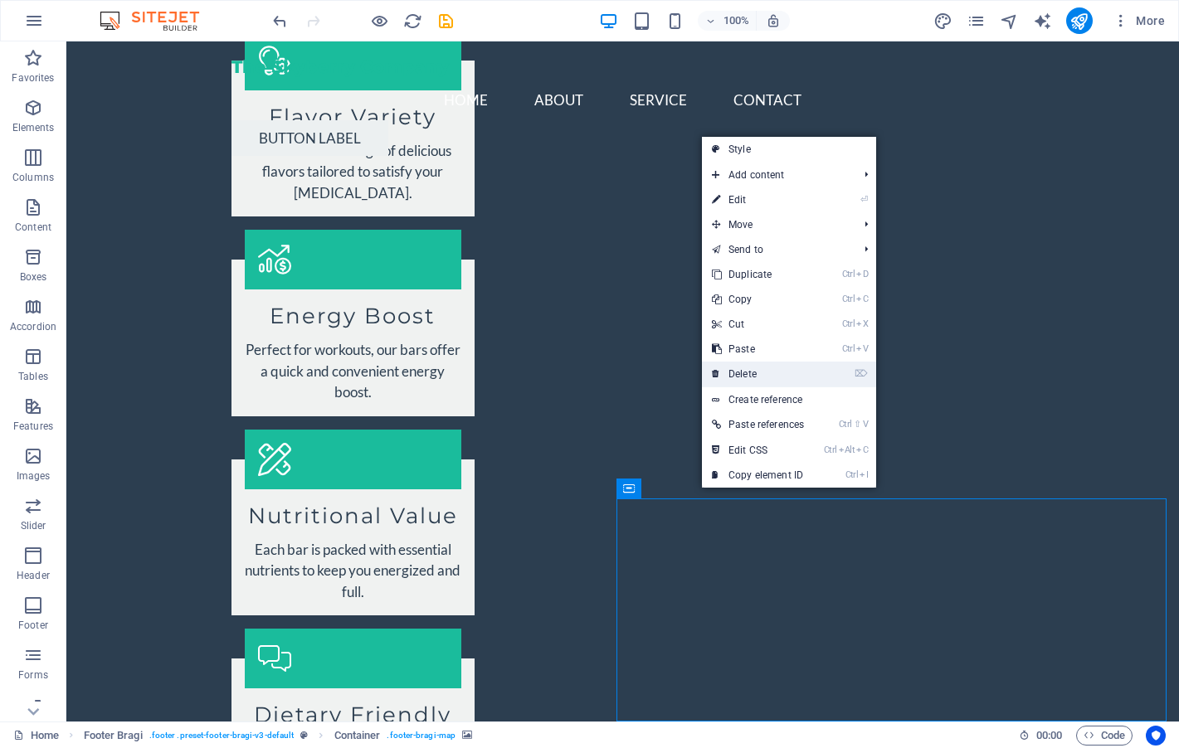
click at [746, 368] on link "⌦ Delete" at bounding box center [758, 374] width 112 height 25
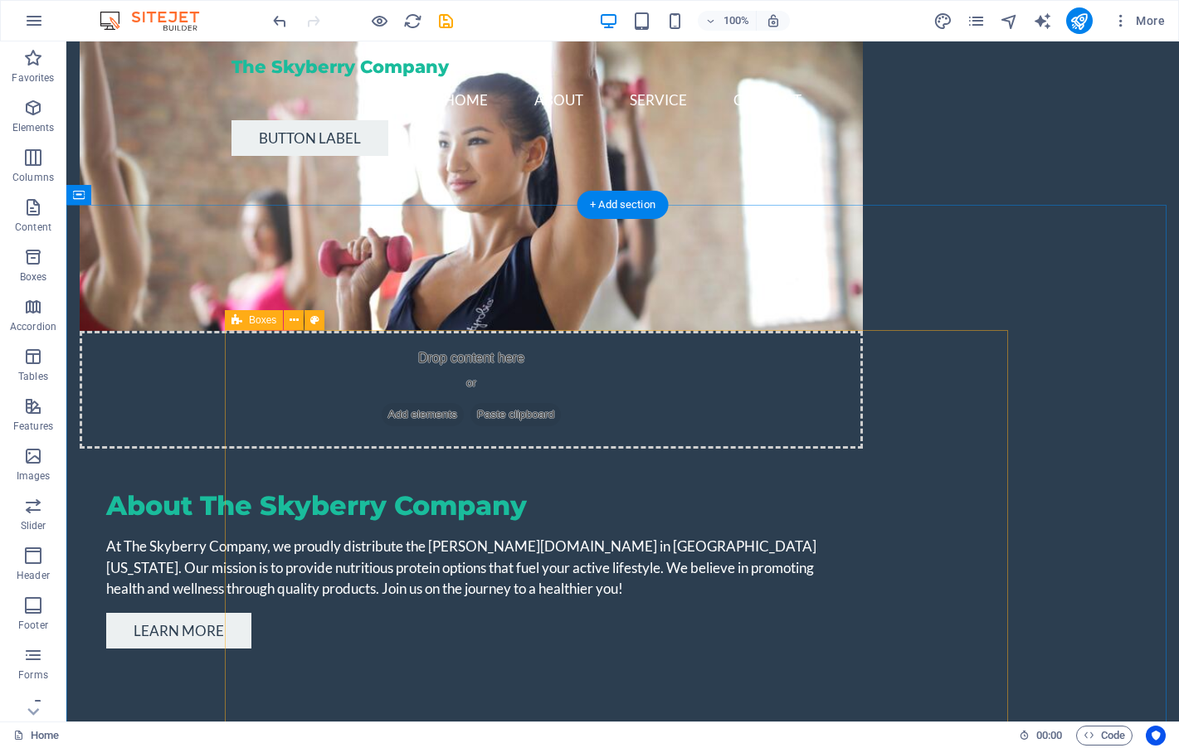
scroll to position [398, 0]
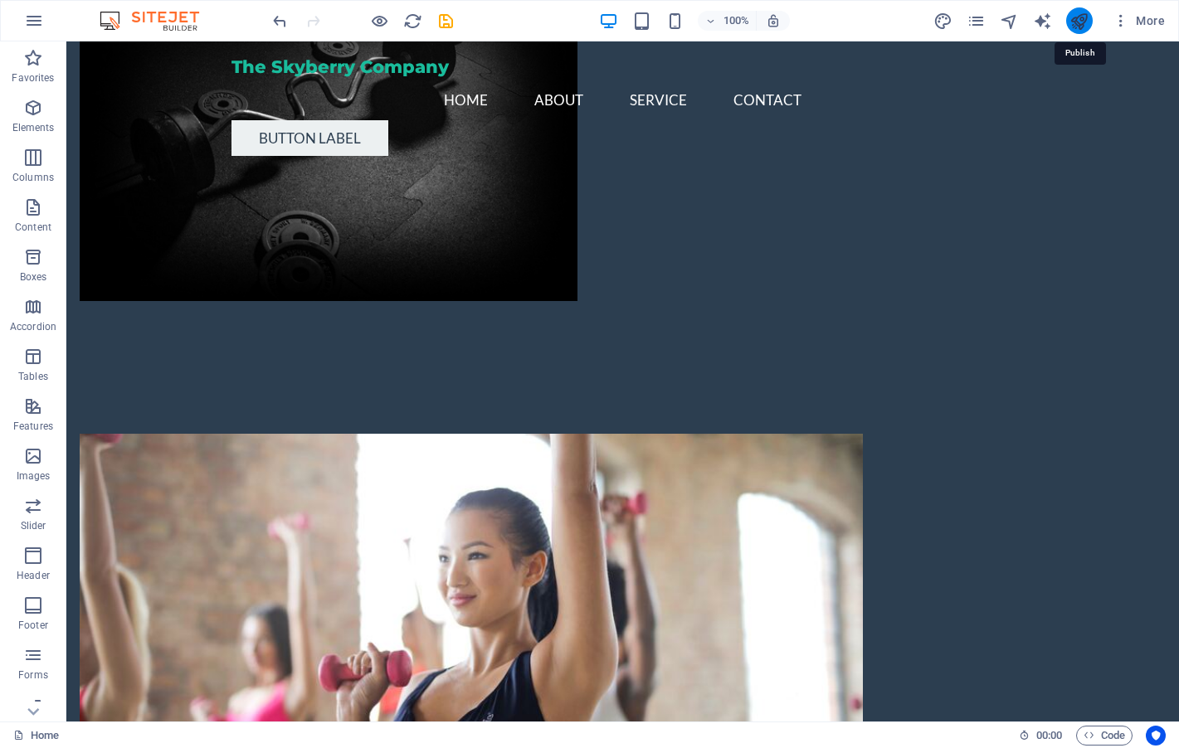
click at [1080, 20] on icon "publish" at bounding box center [1078, 21] width 19 height 19
checkbox input "false"
